Goal: Information Seeking & Learning: Find specific fact

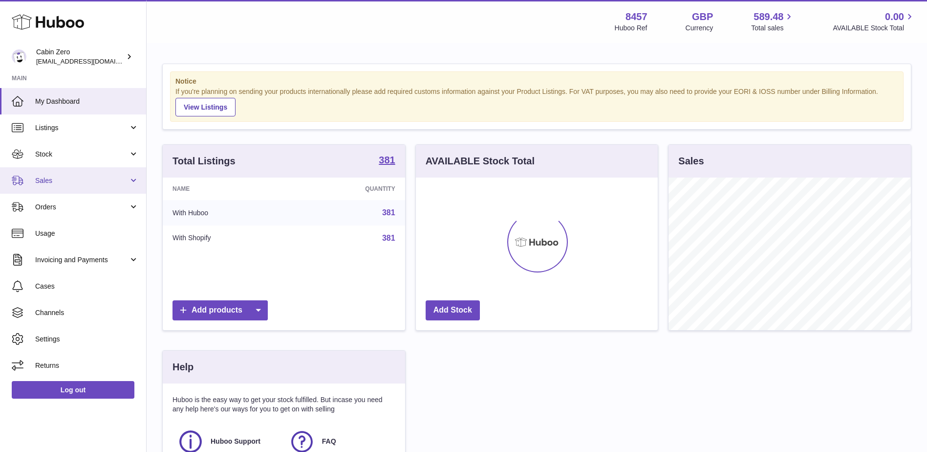
scroll to position [153, 242]
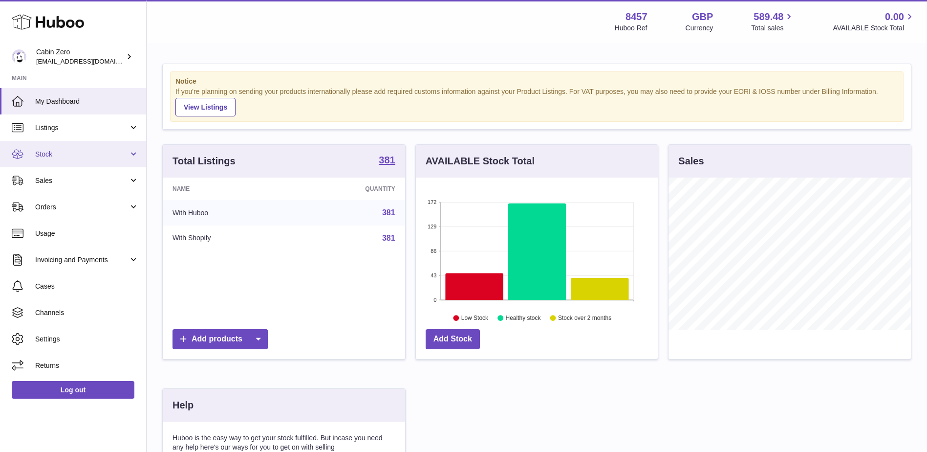
drag, startPoint x: 73, startPoint y: 151, endPoint x: 73, endPoint y: 164, distance: 13.2
click at [73, 151] on span "Stock" at bounding box center [81, 154] width 93 height 9
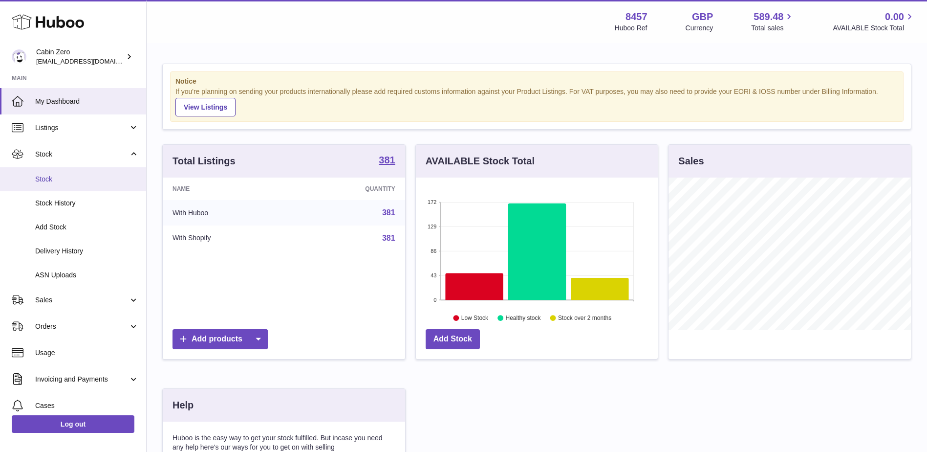
click at [73, 174] on span "Stock" at bounding box center [87, 178] width 104 height 9
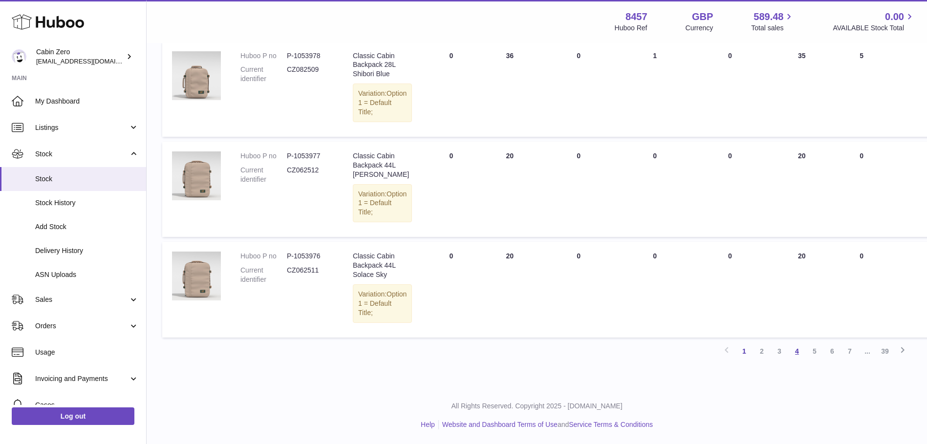
click at [795, 352] on link "4" at bounding box center [797, 352] width 18 height 18
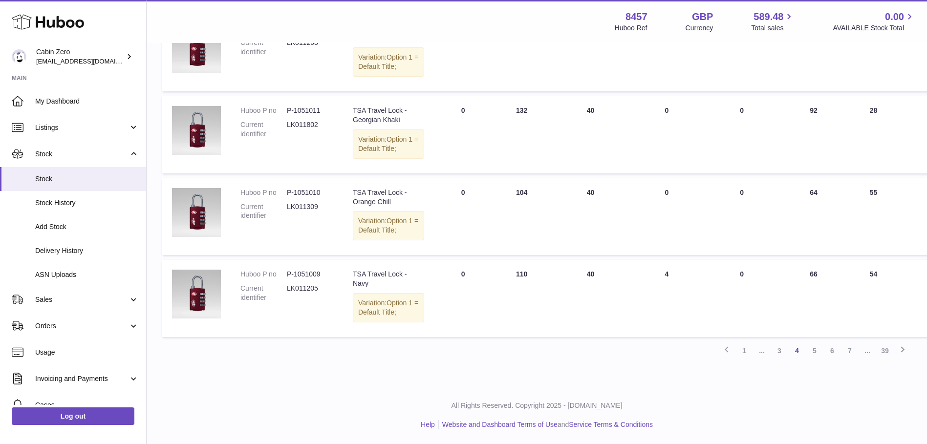
scroll to position [921, 0]
click at [827, 350] on link "6" at bounding box center [833, 351] width 18 height 18
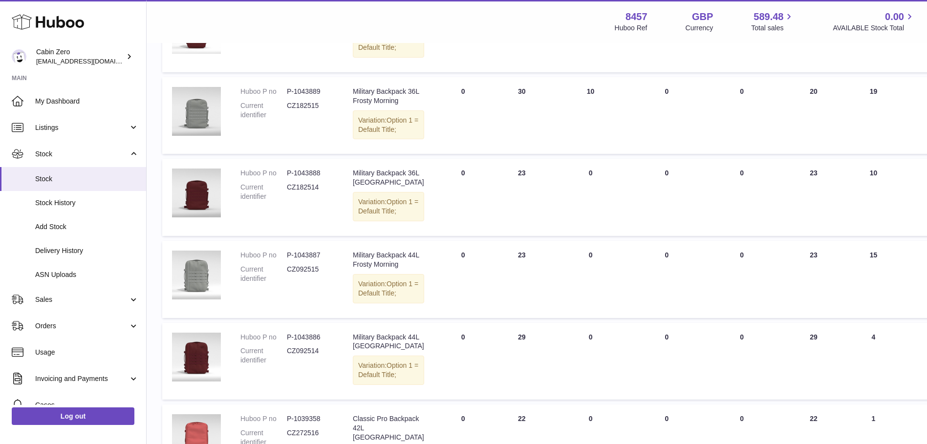
scroll to position [450, 0]
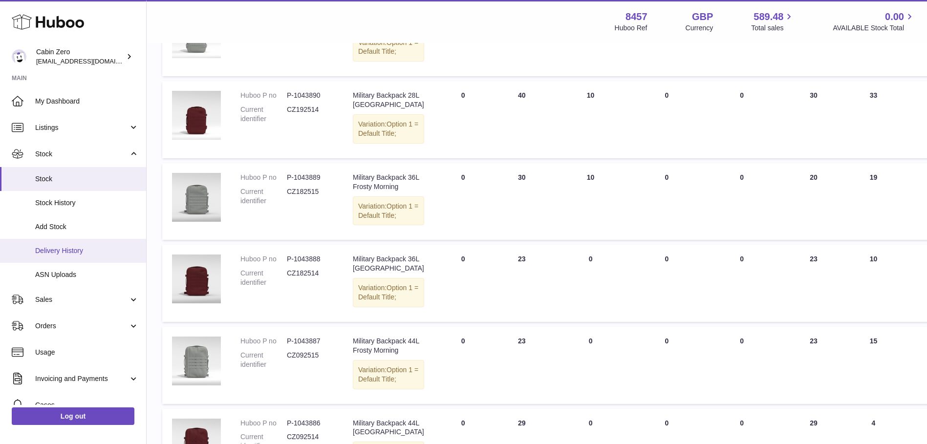
click at [53, 254] on span "Delivery History" at bounding box center [87, 250] width 104 height 9
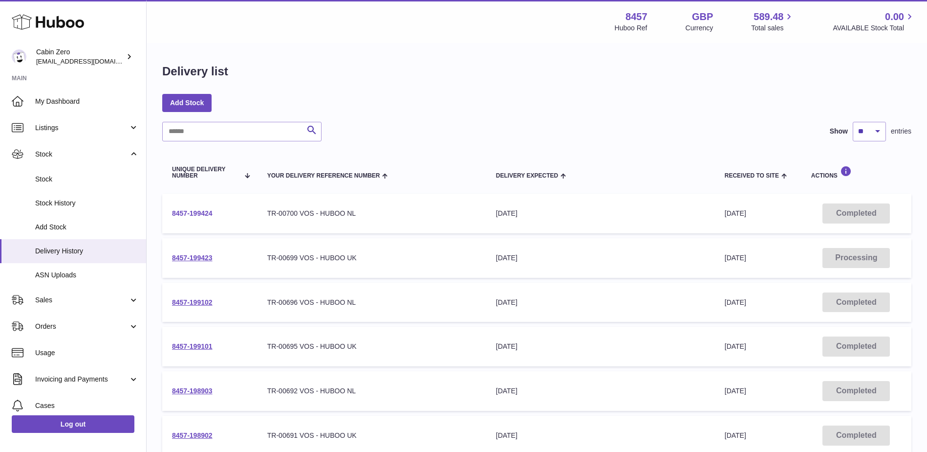
click at [188, 212] on link "8457-199424" at bounding box center [192, 213] width 41 height 8
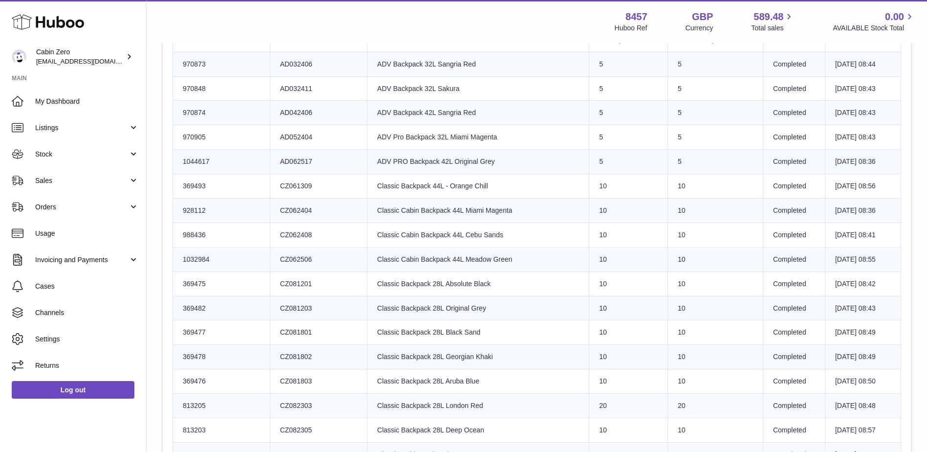
scroll to position [684, 0]
drag, startPoint x: 208, startPoint y: 238, endPoint x: 174, endPoint y: 237, distance: 33.8
click at [174, 237] on td "Huboo SKU Number 988430" at bounding box center [221, 234] width 97 height 24
copy td "988430"
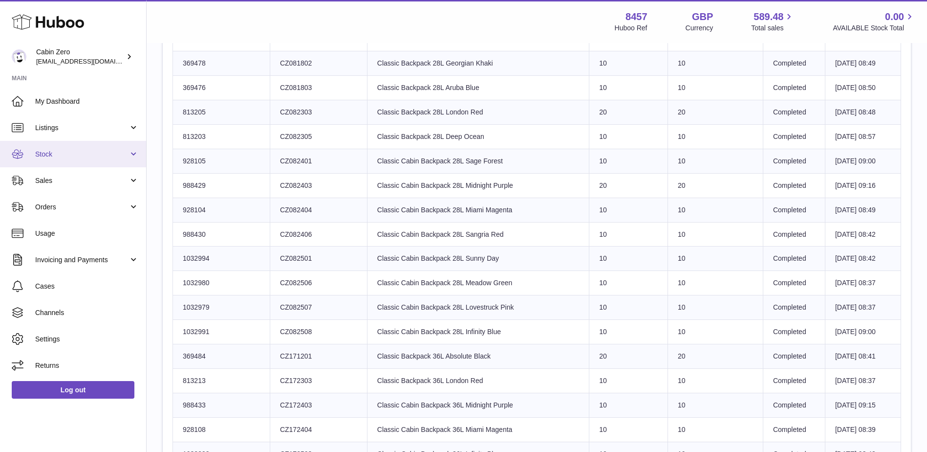
click at [105, 152] on span "Stock" at bounding box center [81, 154] width 93 height 9
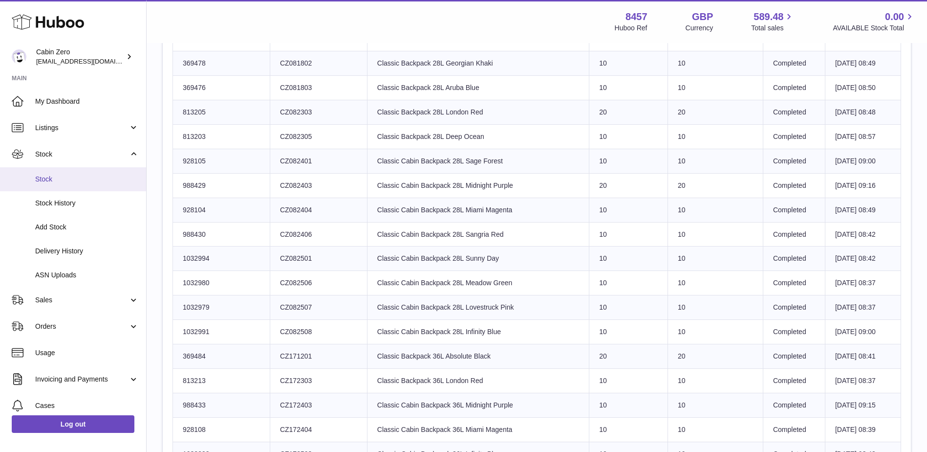
click at [104, 177] on span "Stock" at bounding box center [87, 178] width 104 height 9
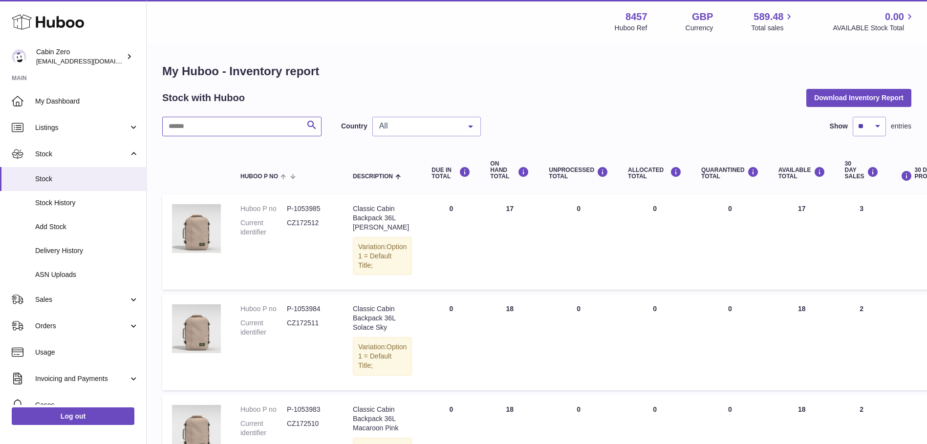
paste input "******"
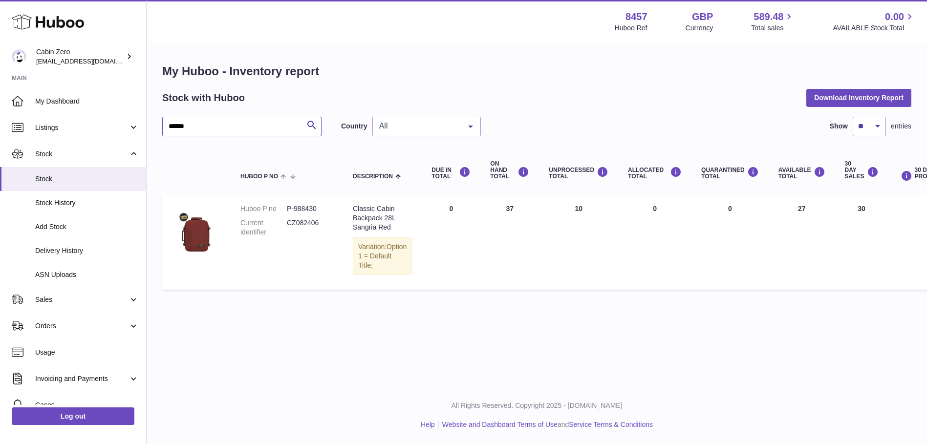
type input "******"
click at [362, 209] on div "Classic Cabin Backpack 28L Sangria Red" at bounding box center [382, 218] width 59 height 28
click at [250, 206] on dt "Huboo P no" at bounding box center [263, 208] width 46 height 9
click at [367, 210] on div "Classic Cabin Backpack 28L Sangria Red" at bounding box center [382, 218] width 59 height 28
click at [365, 252] on div "Variation: Option 1 = Default Title;" at bounding box center [382, 256] width 59 height 39
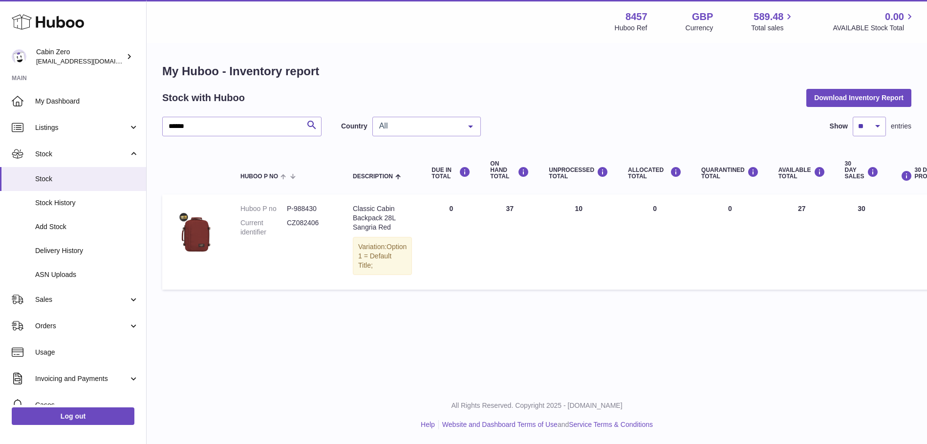
drag, startPoint x: 365, startPoint y: 252, endPoint x: 295, endPoint y: 274, distance: 72.8
click at [295, 280] on td "Huboo P no P-988430 Current identifier CZ082406" at bounding box center [287, 242] width 112 height 95
click at [299, 209] on dd "P-988430" at bounding box center [310, 208] width 46 height 9
click at [269, 208] on dt "Huboo P no" at bounding box center [263, 208] width 46 height 9
click at [195, 221] on img at bounding box center [196, 228] width 49 height 49
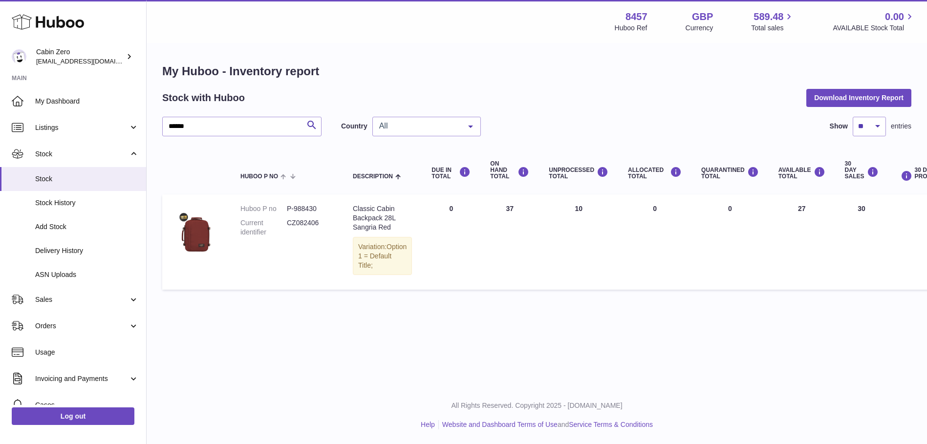
click at [245, 144] on div "****** Search Country All All GB NL No elements found. Consider changing the se…" at bounding box center [536, 206] width 749 height 178
drag, startPoint x: 82, startPoint y: 148, endPoint x: 91, endPoint y: 123, distance: 26.3
click at [82, 148] on link "Stock" at bounding box center [73, 154] width 146 height 26
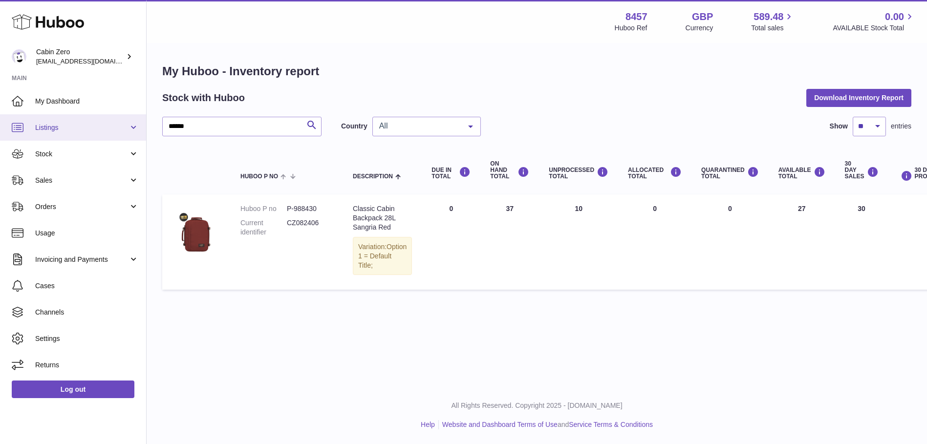
click at [92, 123] on span "Listings" at bounding box center [81, 127] width 93 height 9
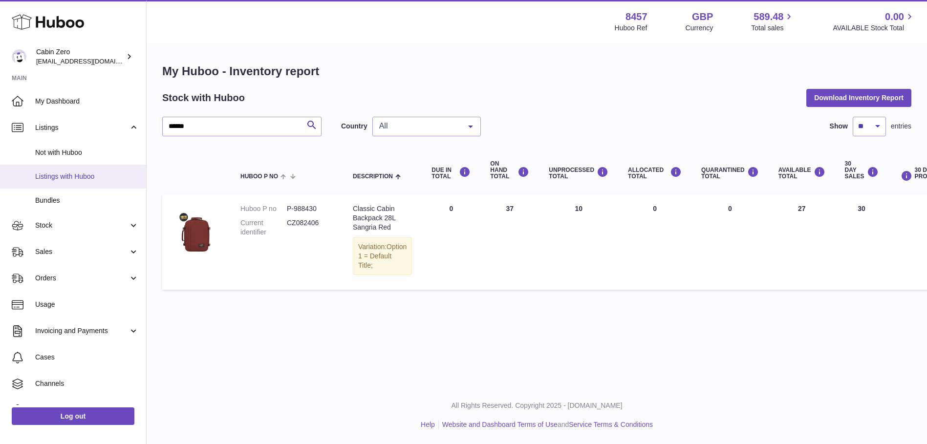
click at [83, 174] on span "Listings with Huboo" at bounding box center [87, 176] width 104 height 9
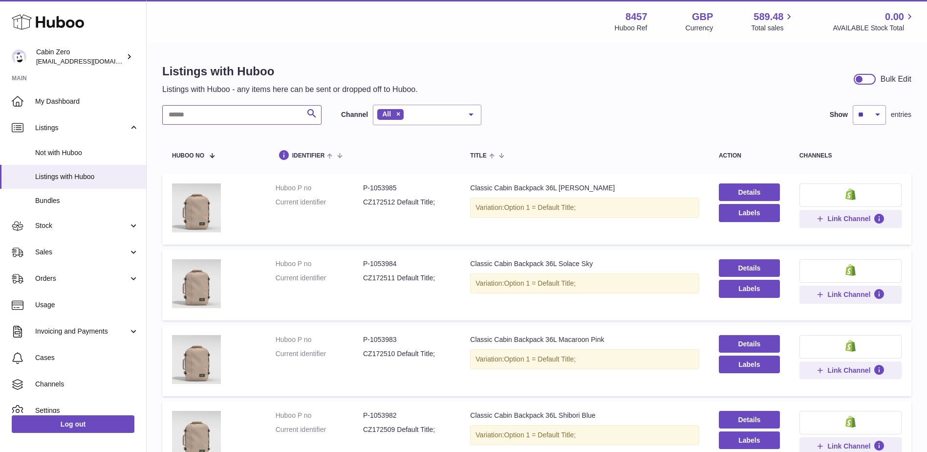
paste input "******"
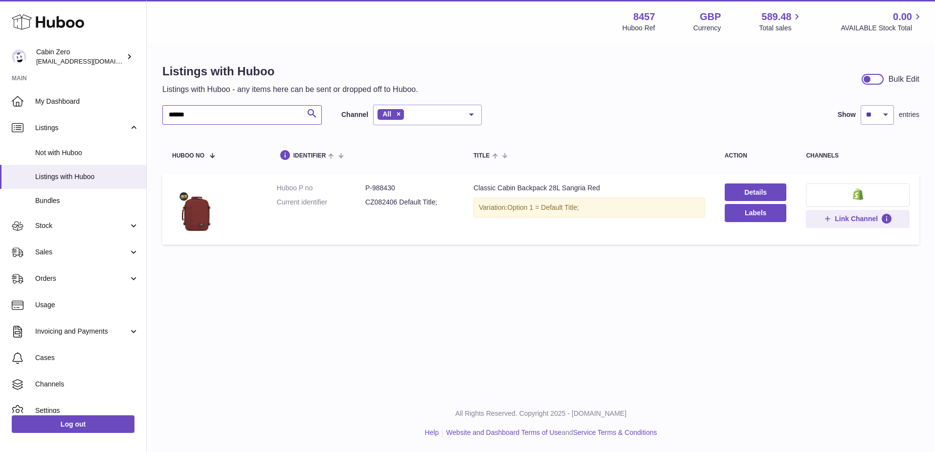
type input "******"
click at [744, 115] on div "****** Search Channel All All eBay Amazon Shopify Woocommerce Etsy No elements …" at bounding box center [540, 115] width 757 height 21
